Goal: Use online tool/utility: Utilize a website feature to perform a specific function

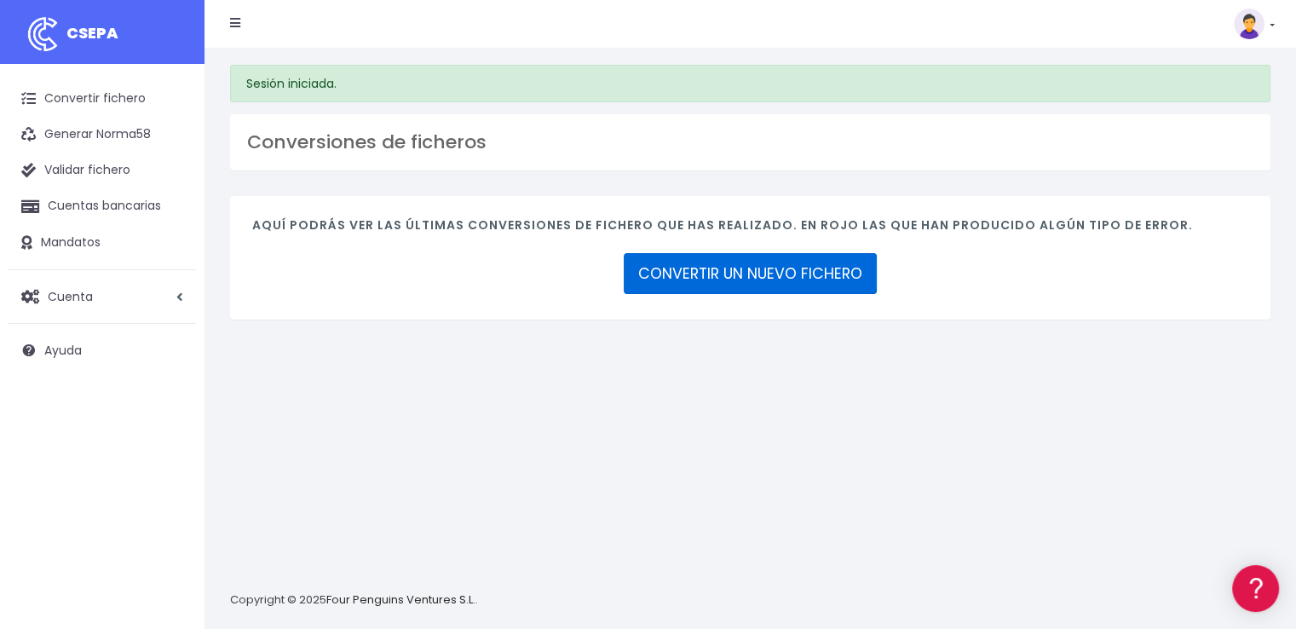
click at [783, 265] on link "CONVERTIR UN NUEVO FICHERO" at bounding box center [750, 273] width 253 height 41
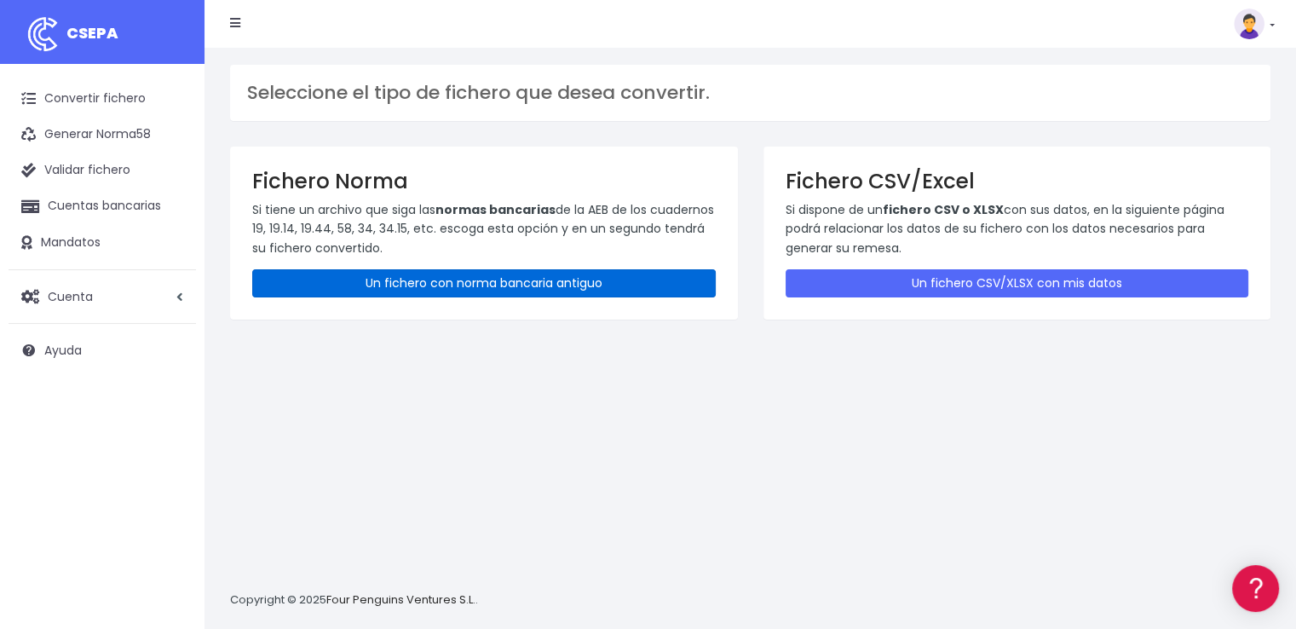
click at [502, 279] on link "Un fichero con norma bancaria antiguo" at bounding box center [484, 283] width 464 height 28
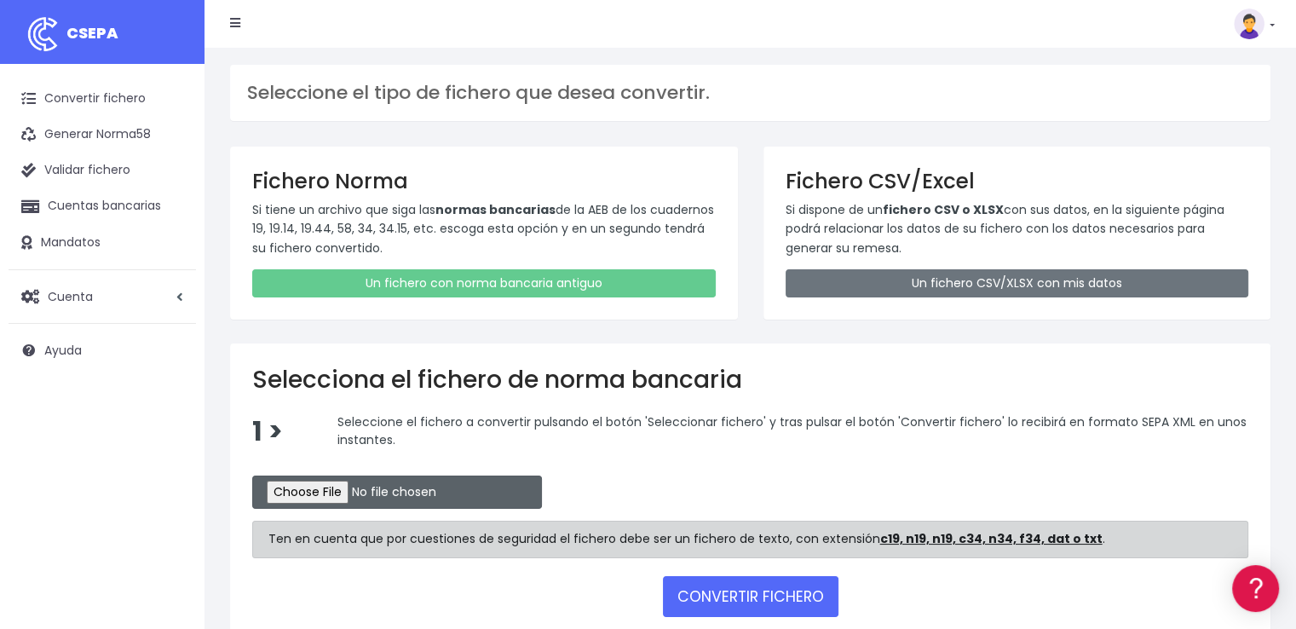
click at [354, 498] on input "file" at bounding box center [397, 492] width 290 height 33
type input "C:\fakepath\REMESA BK 23 09 2025.N19"
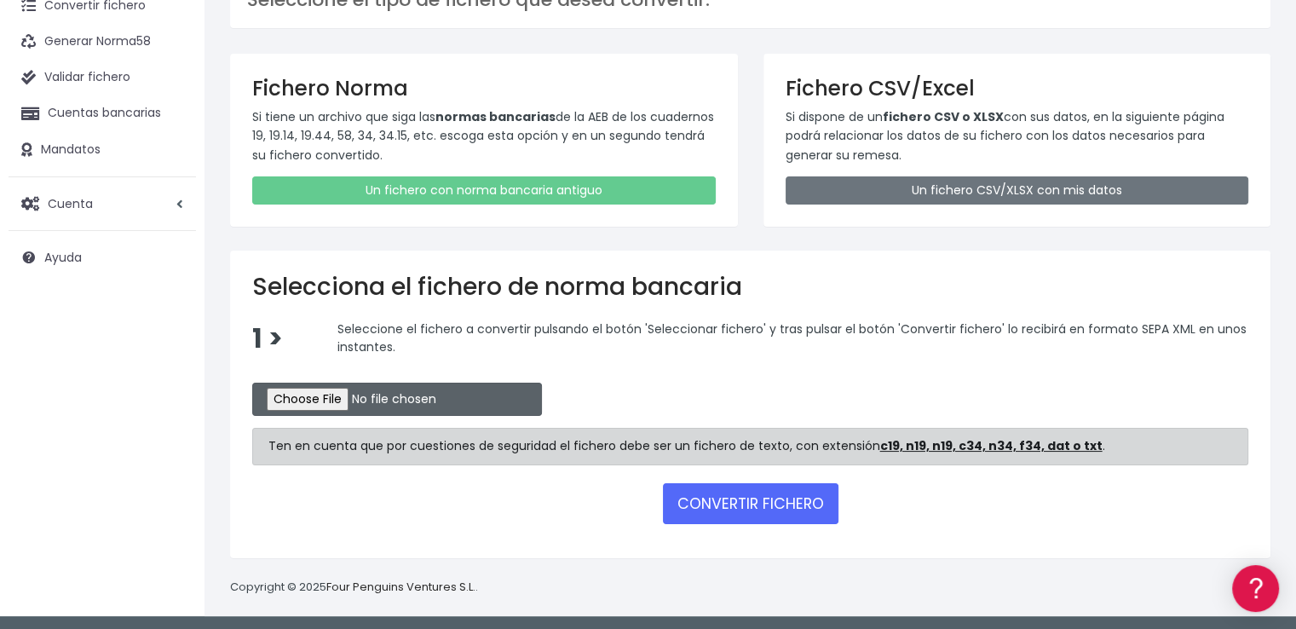
scroll to position [94, 0]
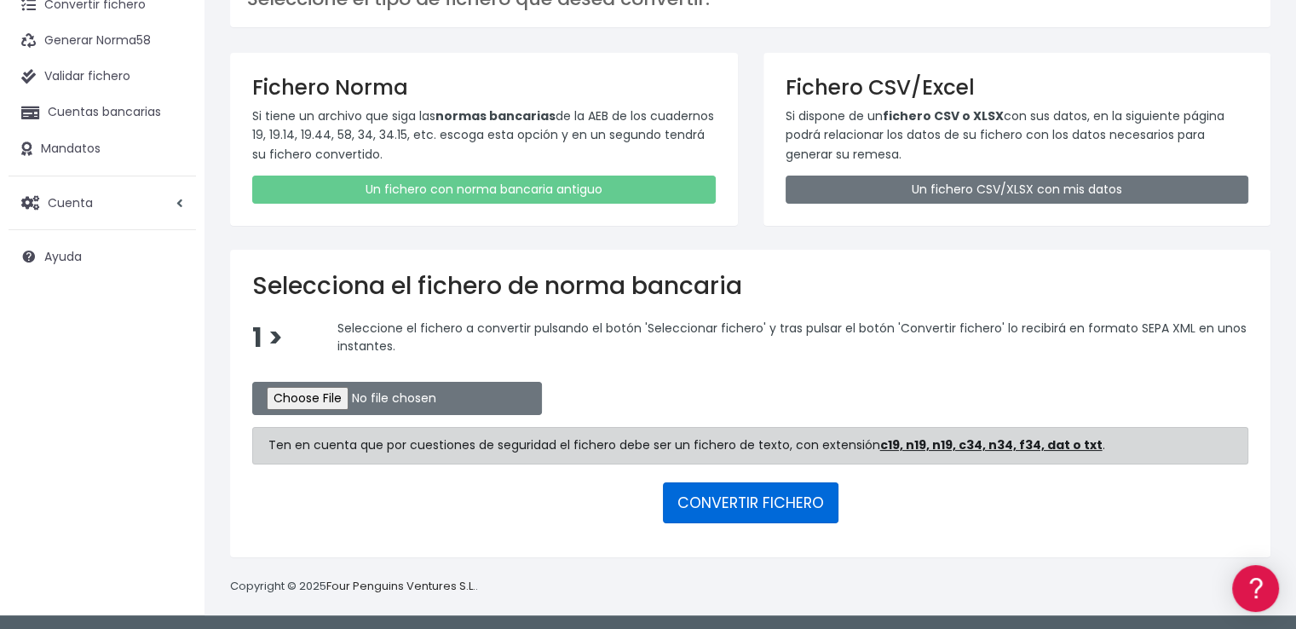
drag, startPoint x: 715, startPoint y: 502, endPoint x: 692, endPoint y: 477, distance: 33.8
click at [711, 500] on button "CONVERTIR FICHERO" at bounding box center [751, 502] width 176 height 41
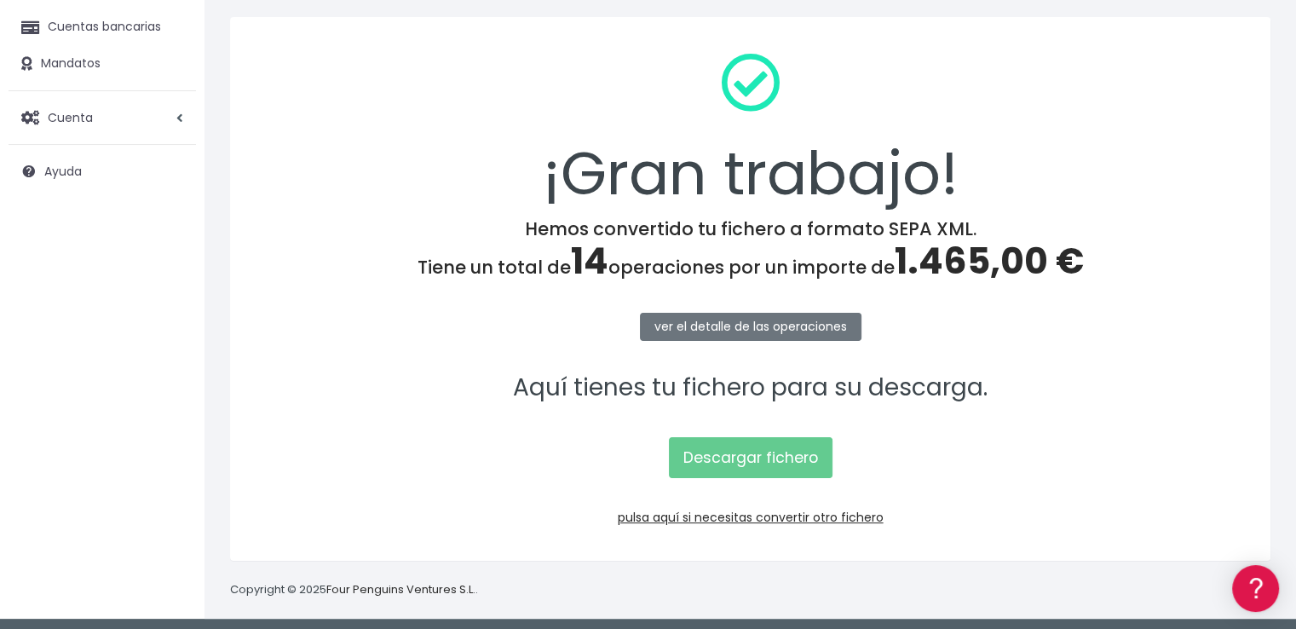
scroll to position [184, 0]
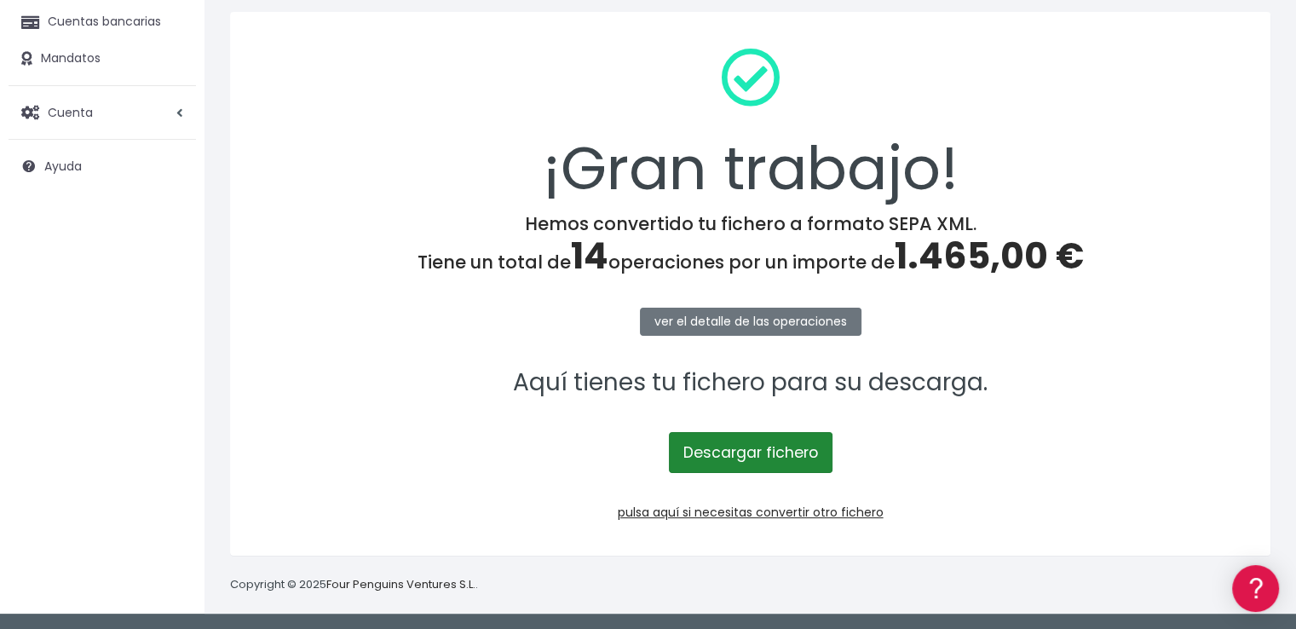
click at [770, 450] on link "Descargar fichero" at bounding box center [751, 452] width 164 height 41
